Goal: Task Accomplishment & Management: Manage account settings

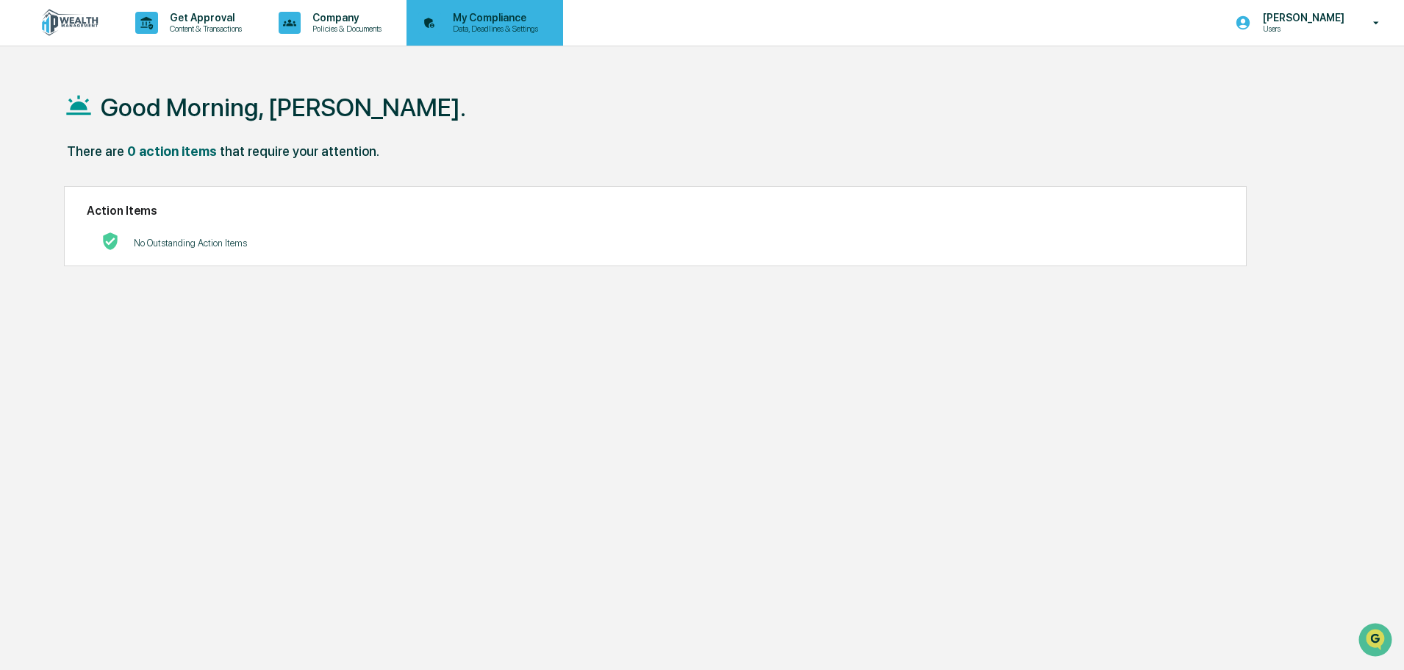
click at [485, 21] on p "My Compliance" at bounding box center [493, 18] width 104 height 12
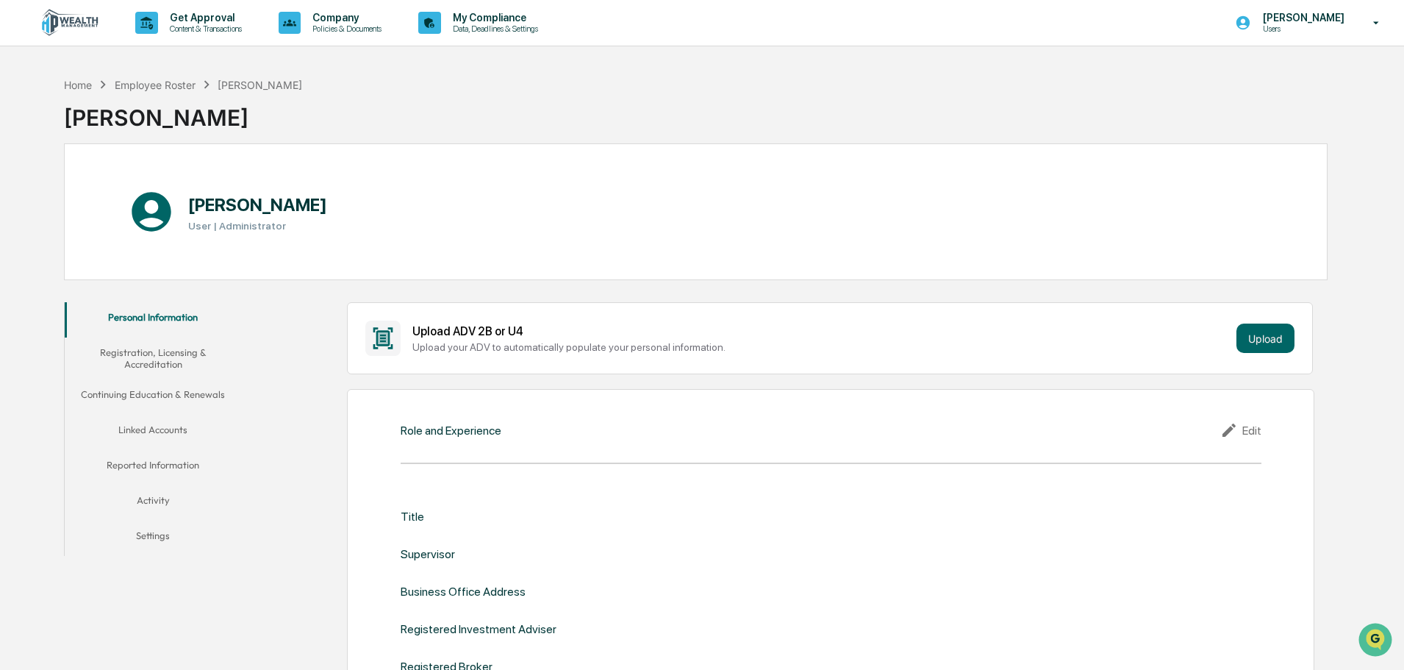
click at [162, 433] on button "Linked Accounts" at bounding box center [153, 432] width 176 height 35
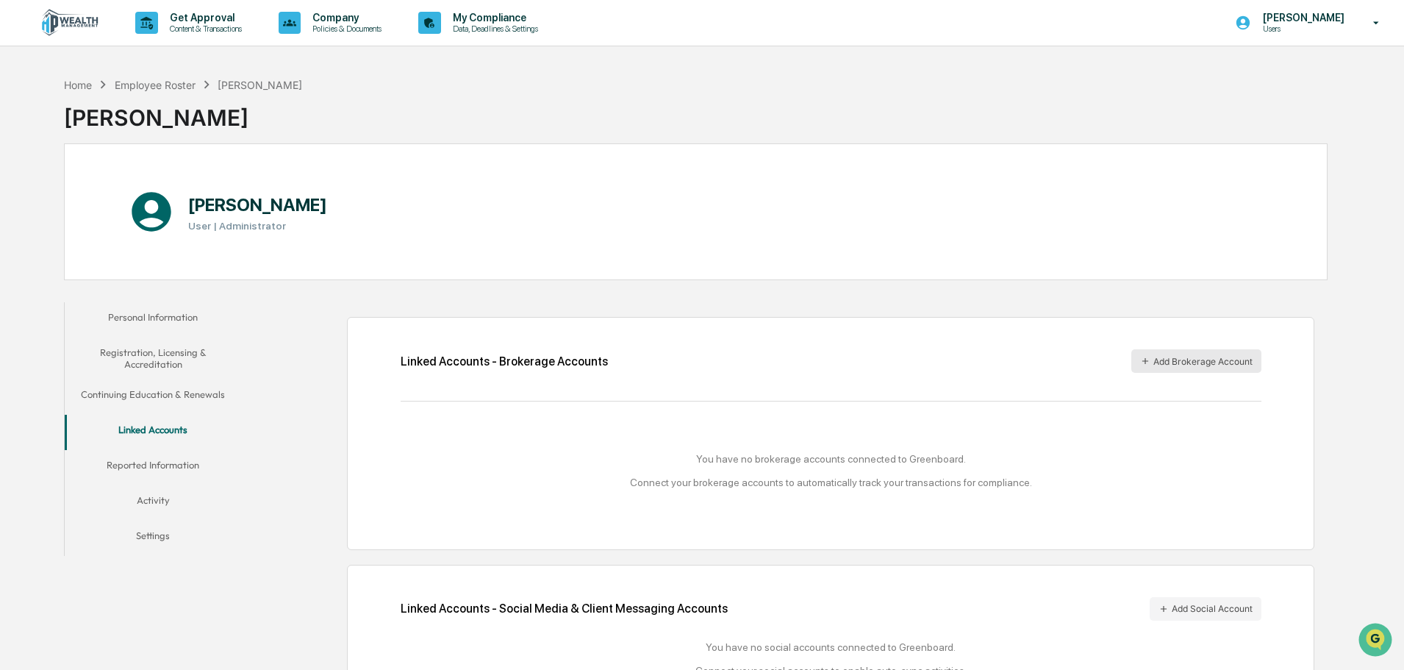
click at [1173, 362] on button "Add Brokerage Account" at bounding box center [1196, 361] width 130 height 24
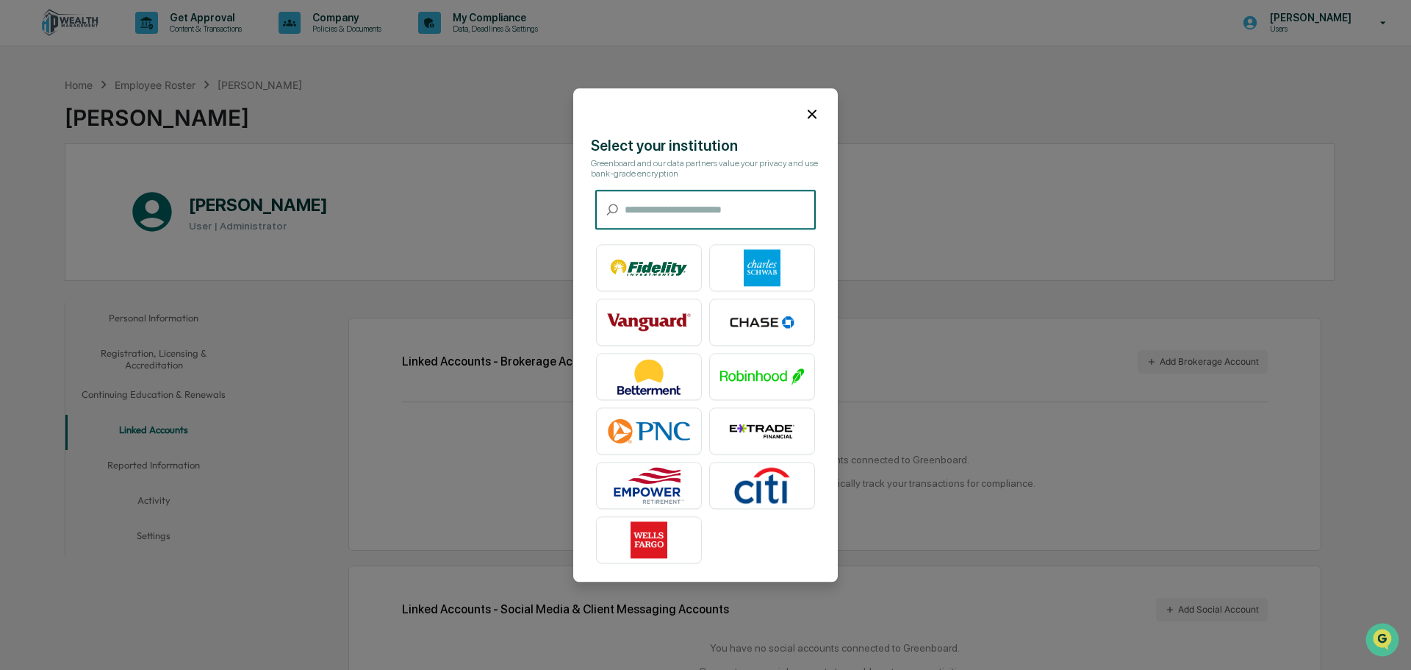
click at [683, 211] on input "text" at bounding box center [720, 209] width 191 height 39
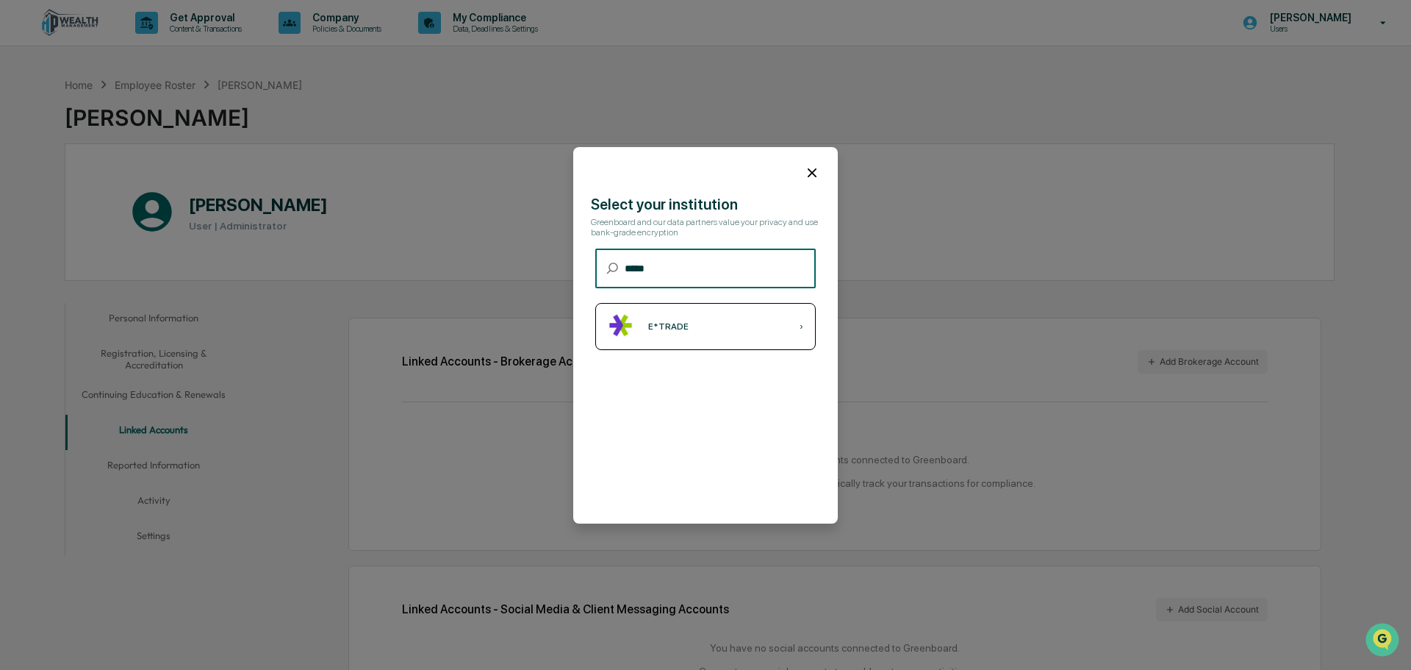
type input "*****"
click at [666, 331] on div "E*TRADE" at bounding box center [668, 326] width 40 height 10
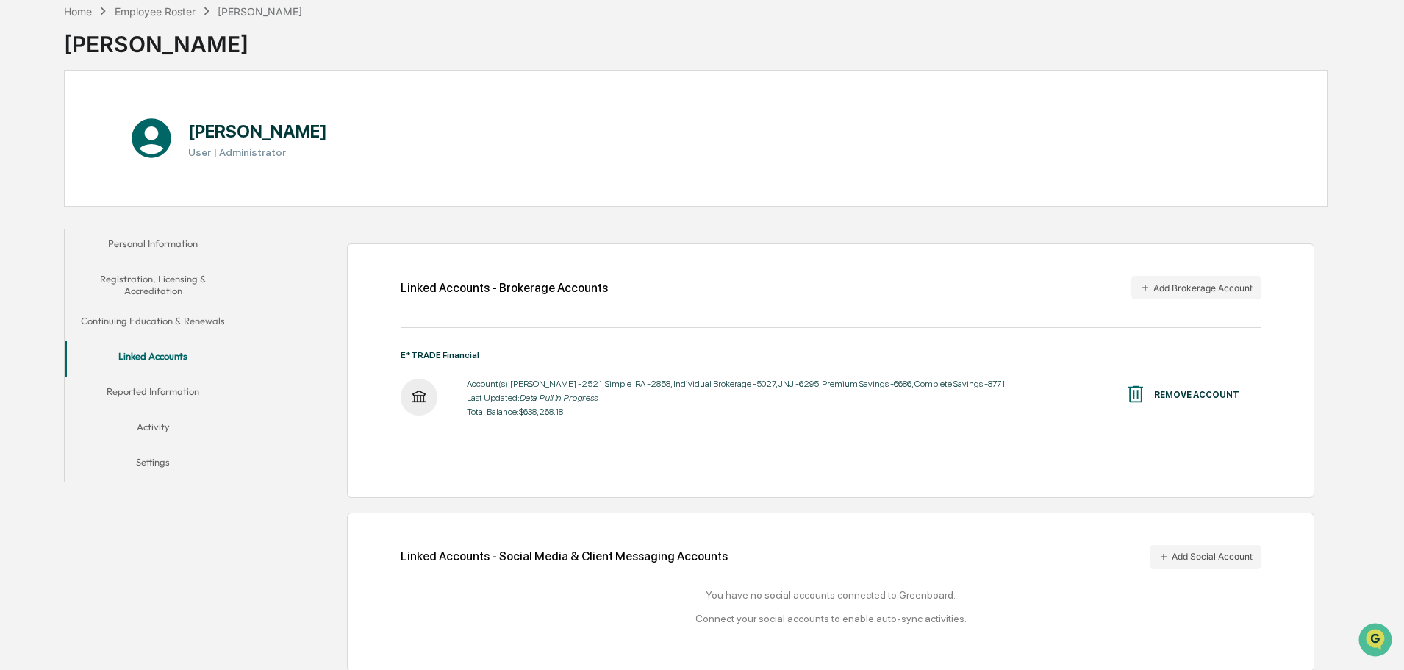
scroll to position [82, 0]
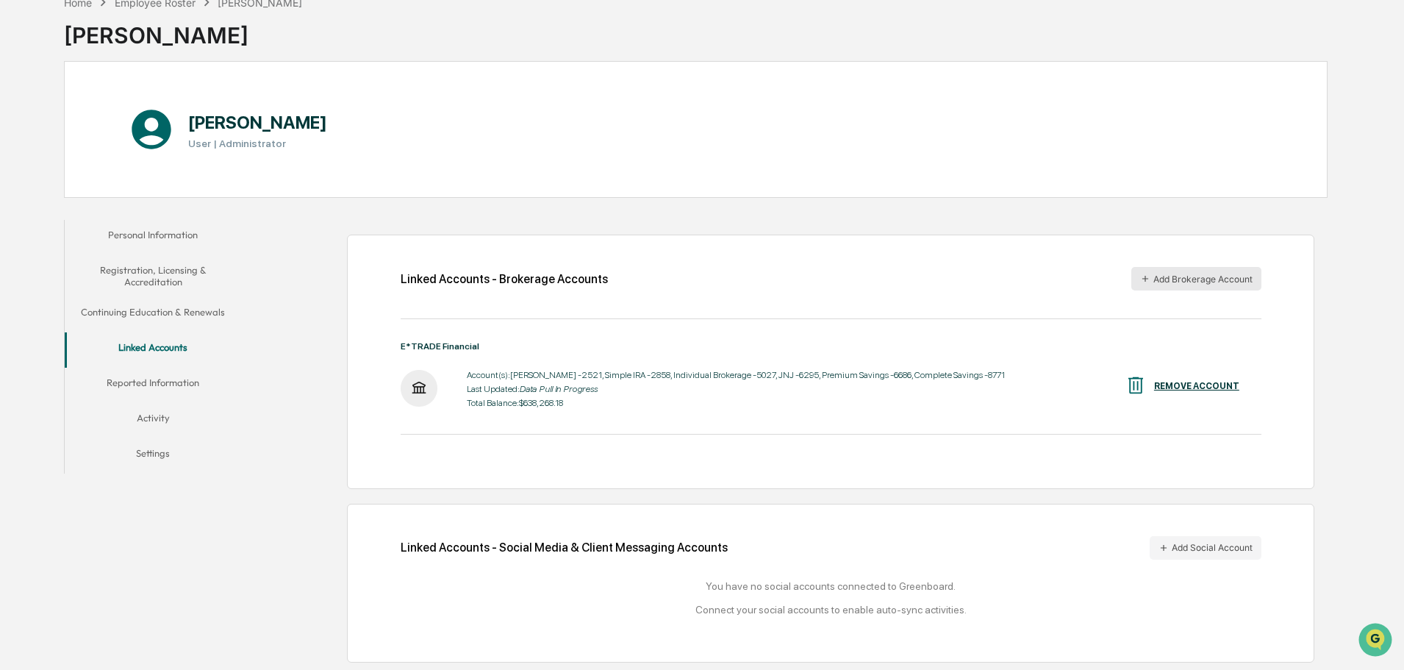
click at [1159, 276] on button "Add Brokerage Account" at bounding box center [1196, 279] width 130 height 24
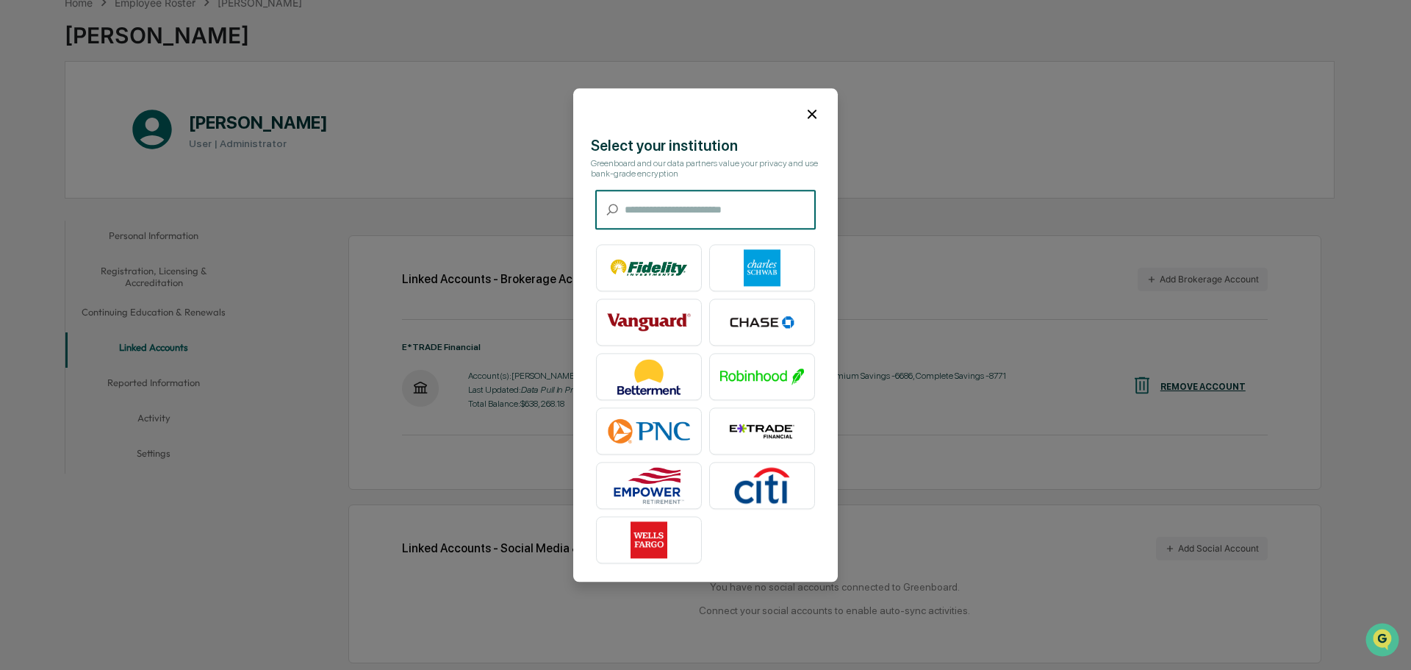
click at [684, 218] on input "text" at bounding box center [720, 209] width 191 height 39
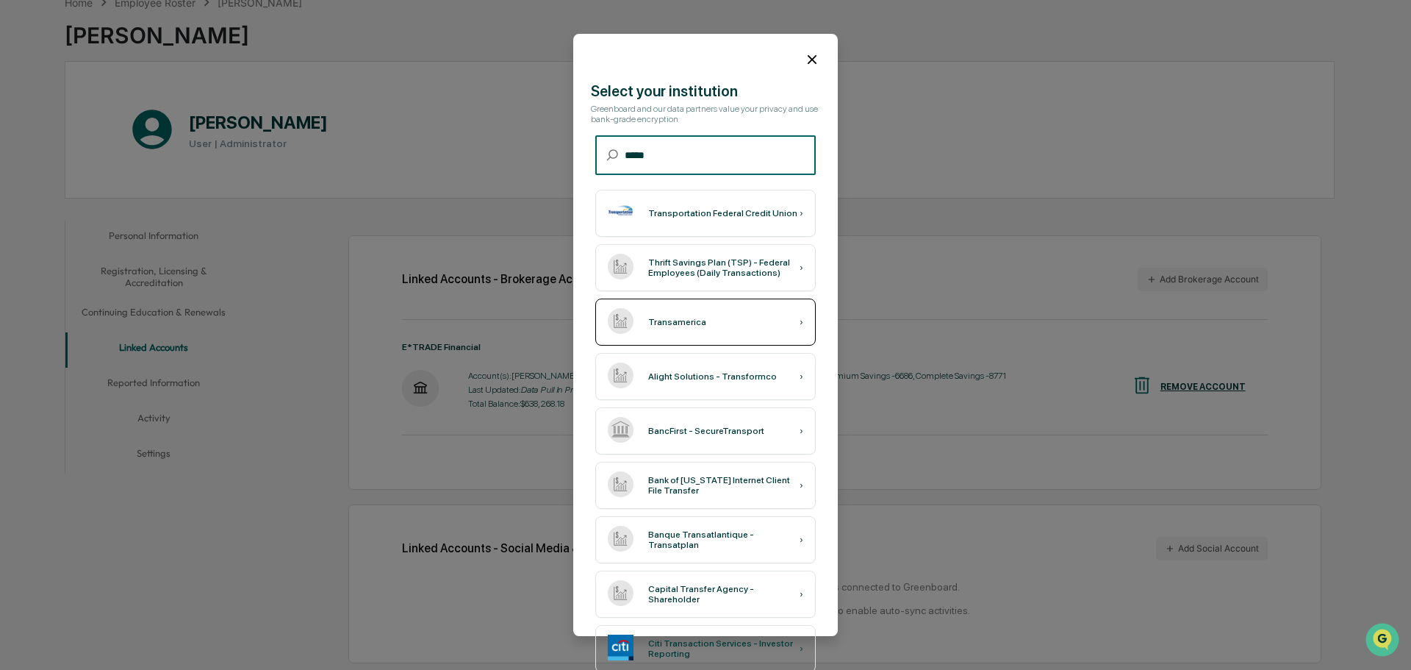
type input "*****"
click at [669, 321] on div "Transamerica" at bounding box center [677, 322] width 58 height 10
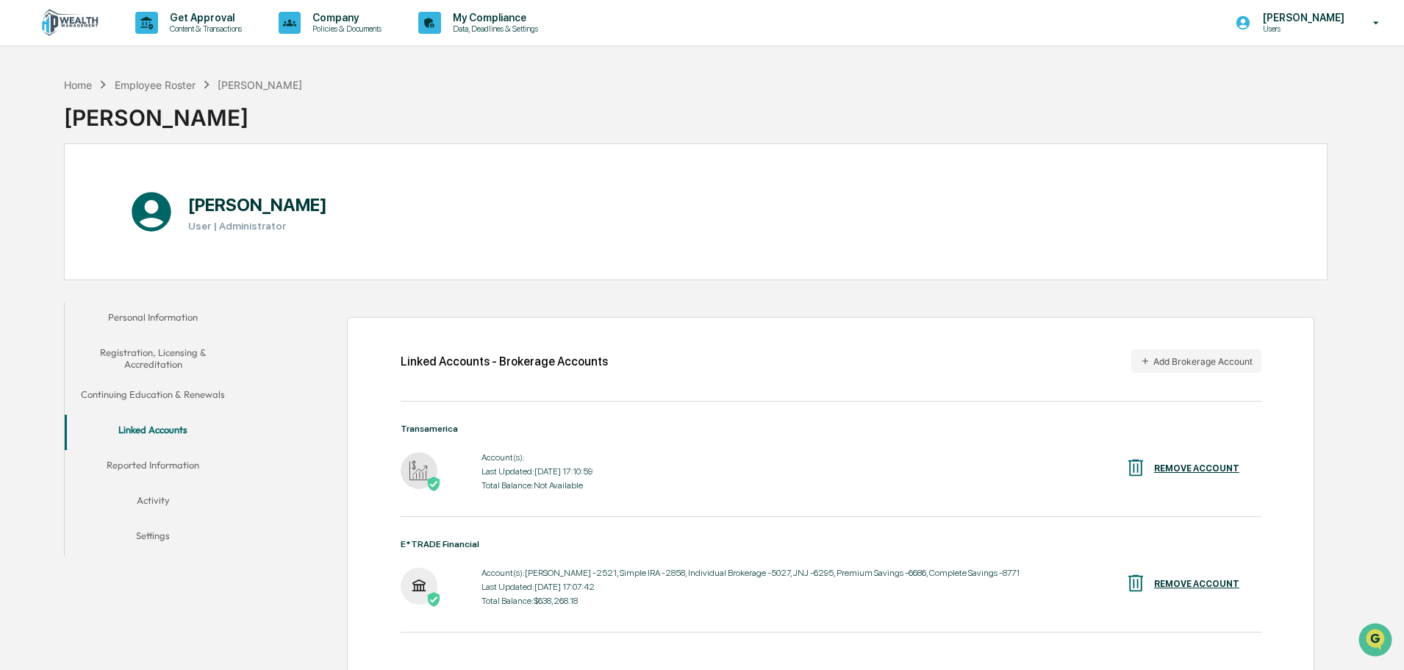
scroll to position [147, 0]
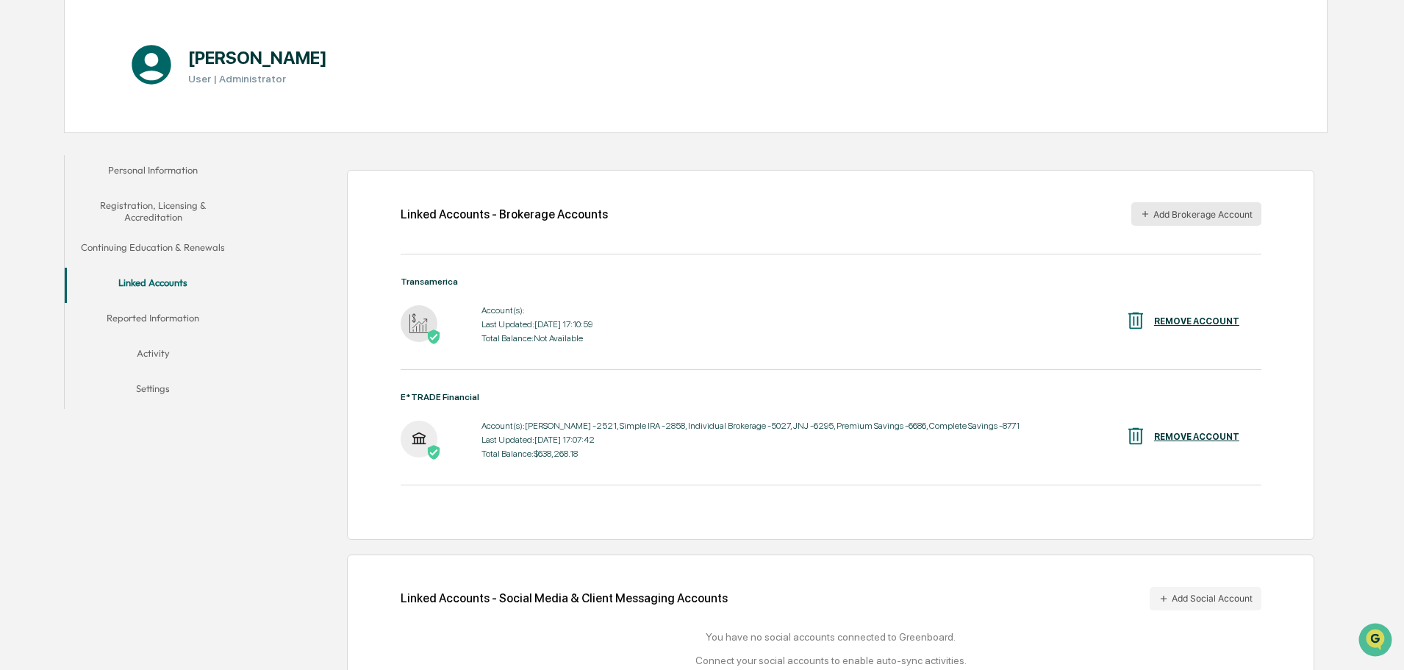
click at [1176, 217] on button "Add Brokerage Account" at bounding box center [1196, 214] width 130 height 24
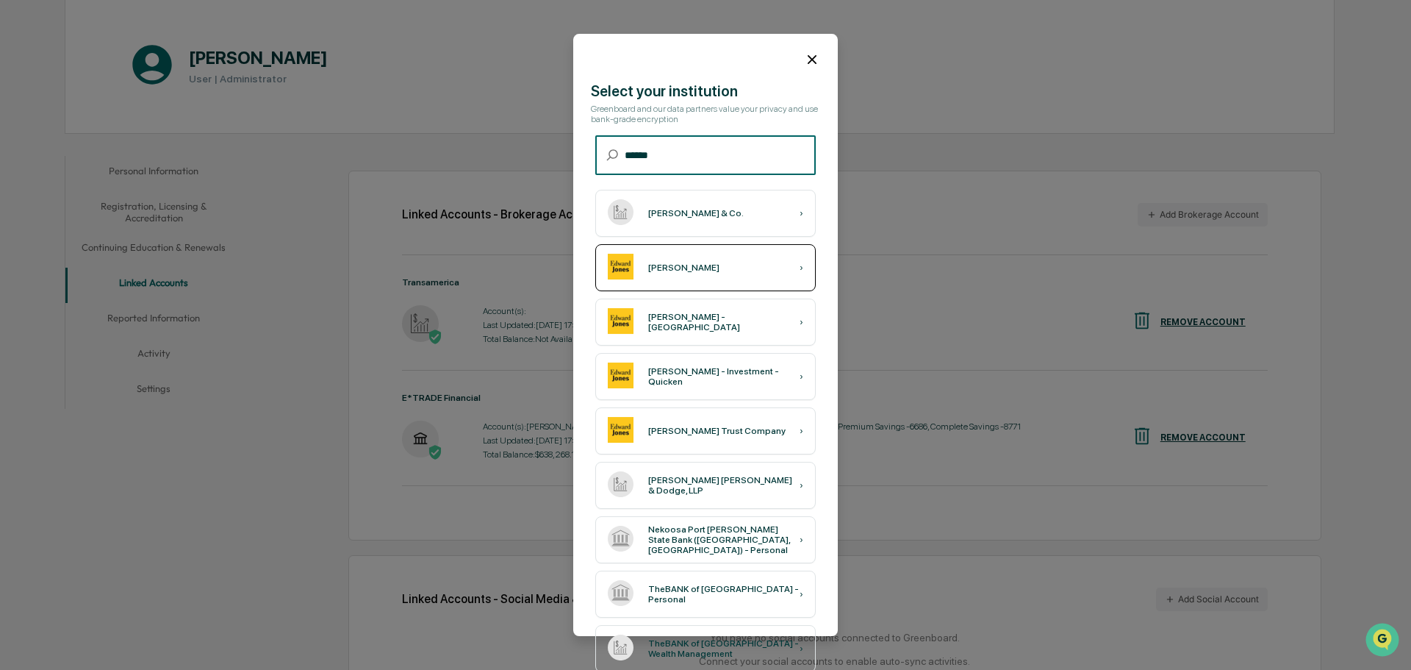
type input "******"
click at [676, 275] on div "[PERSON_NAME] ›" at bounding box center [705, 267] width 221 height 47
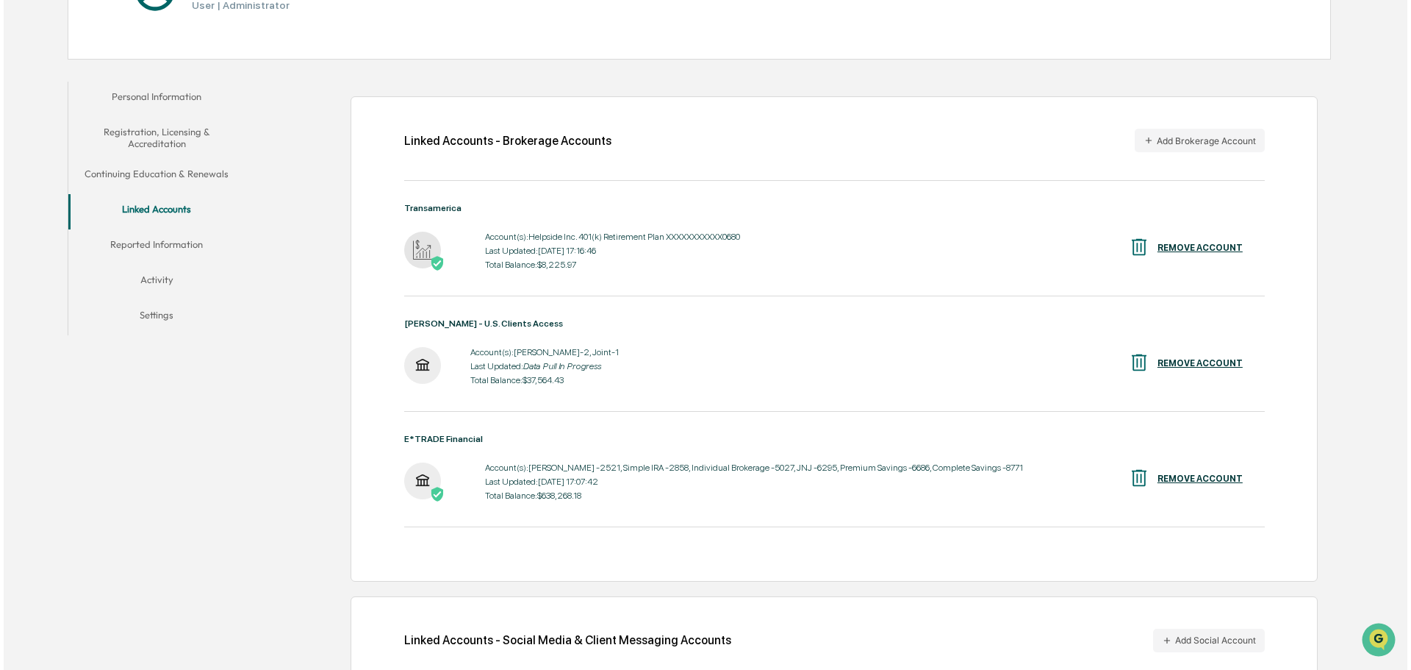
scroll to position [0, 0]
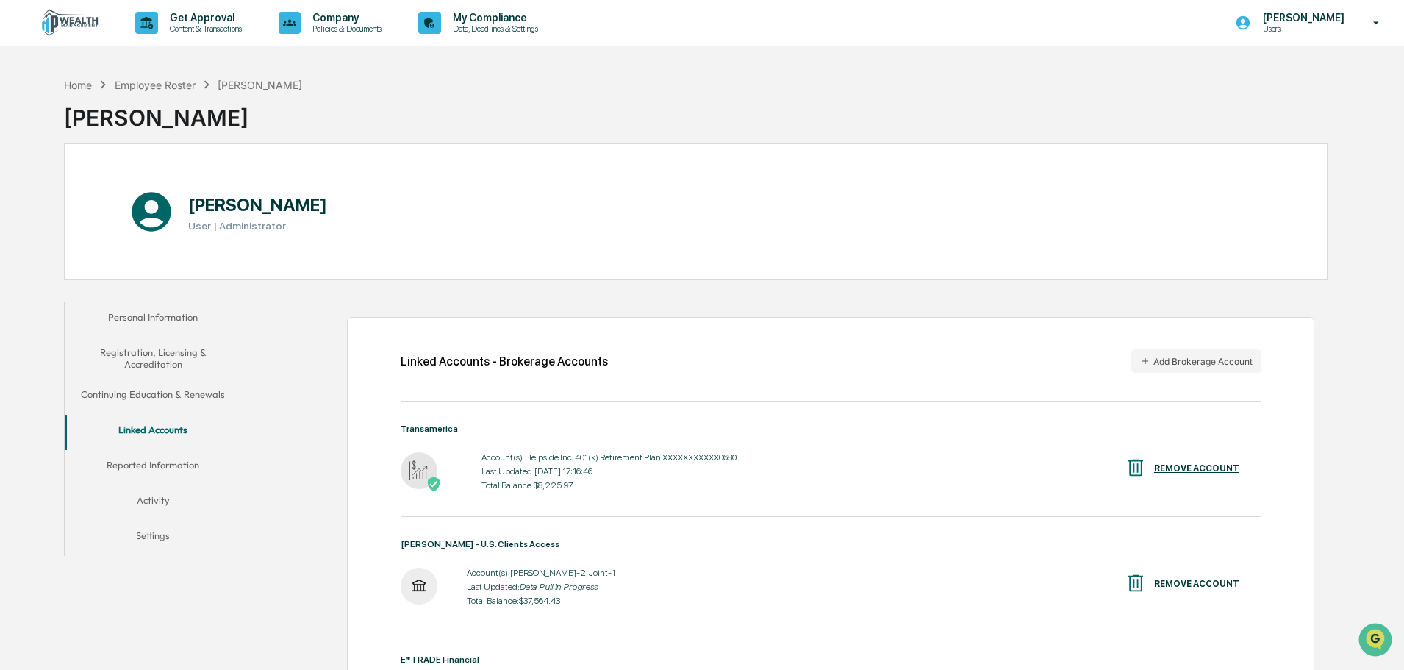
click at [1376, 21] on icon at bounding box center [1377, 23] width 26 height 14
click at [1253, 101] on li "Logout" at bounding box center [1297, 101] width 206 height 27
